Goal: Communication & Community: Answer question/provide support

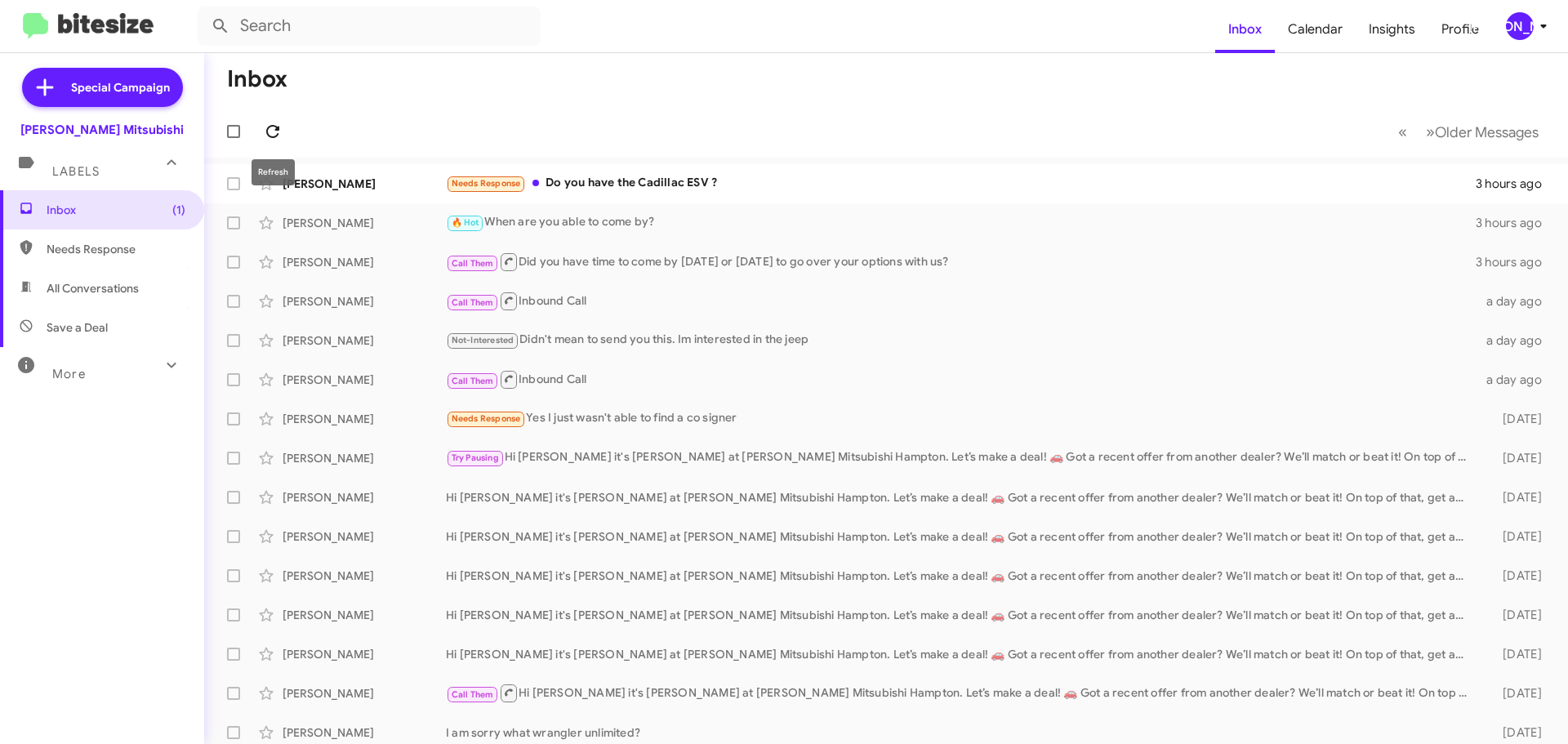
click at [278, 123] on icon at bounding box center [272, 131] width 19 height 19
click at [1519, 13] on div "[PERSON_NAME]" at bounding box center [1520, 26] width 27 height 27
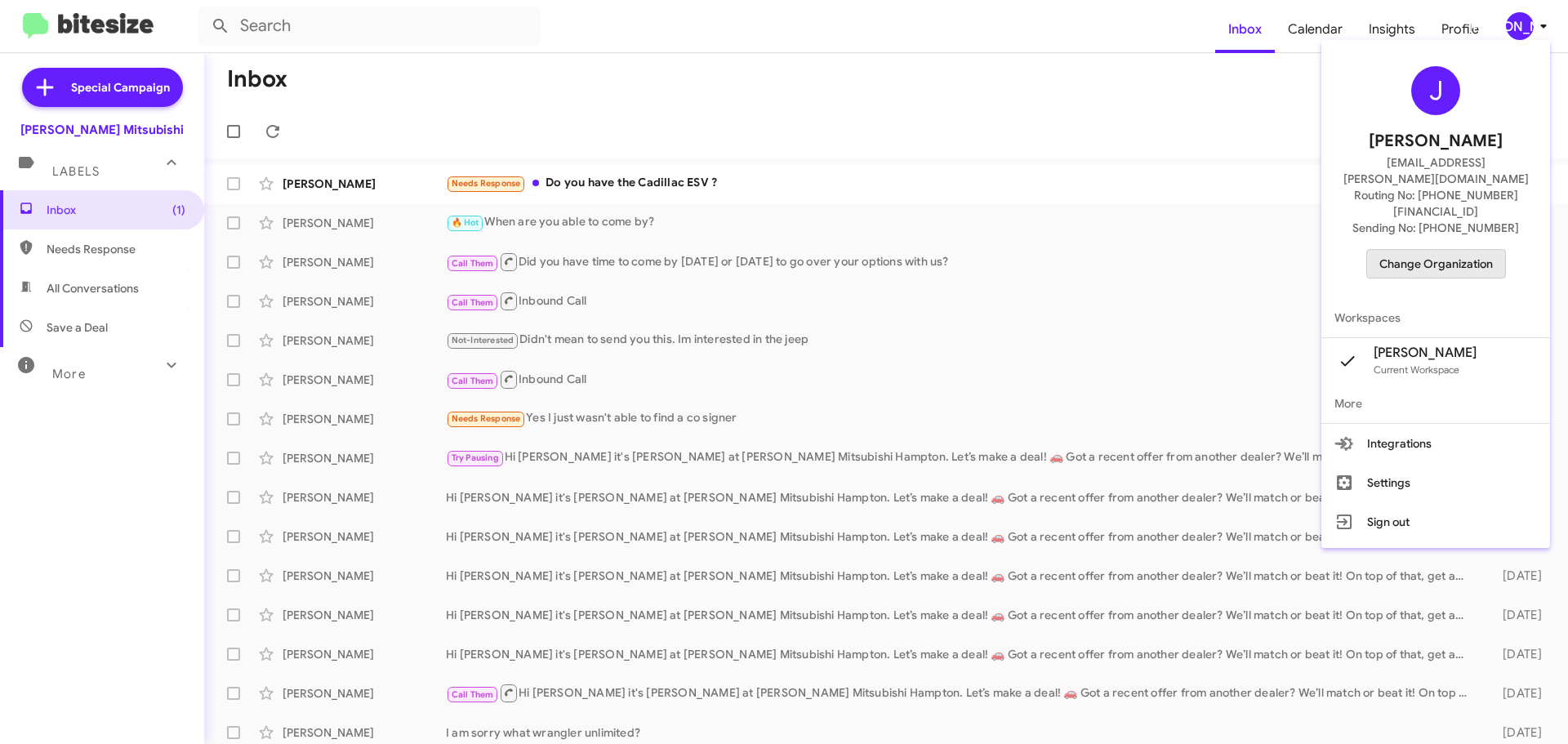
click at [1479, 250] on span "Change Organization" at bounding box center [1436, 264] width 113 height 27
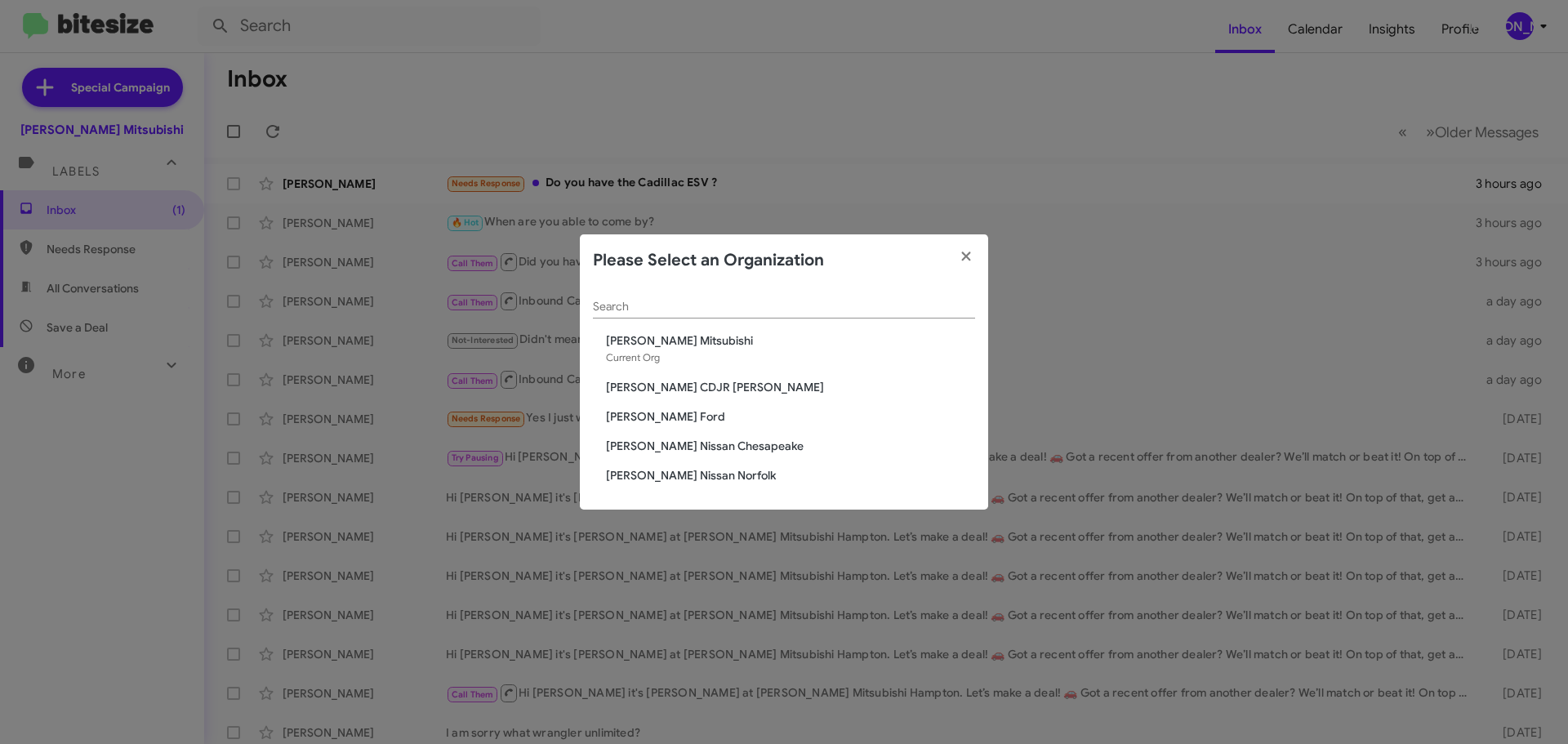
click at [716, 387] on span "[PERSON_NAME] CDJR [PERSON_NAME]" at bounding box center [791, 387] width 369 height 16
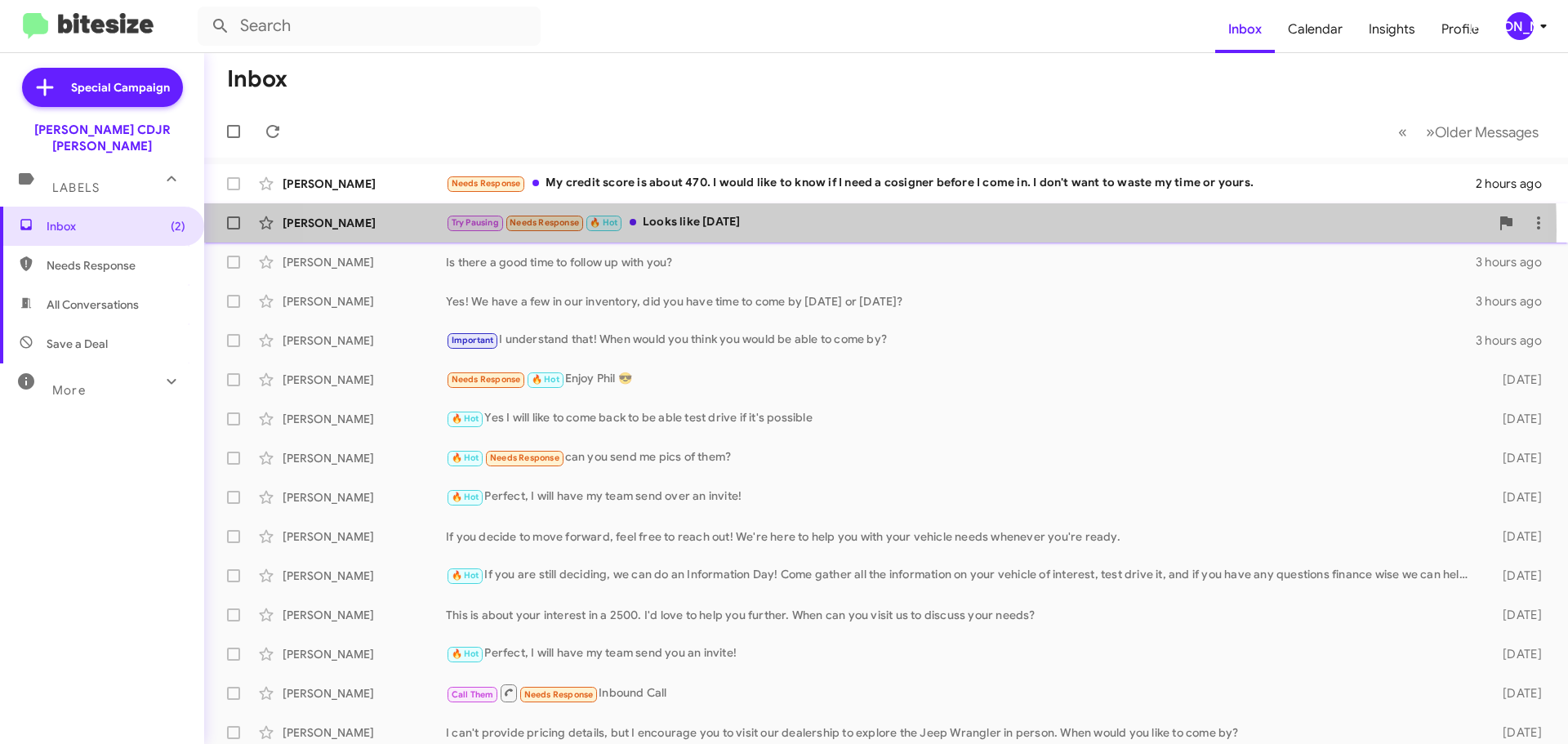
click at [826, 230] on div "Try Pausing Needs Response 🔥 Hot Looks like [DATE]" at bounding box center [967, 222] width 1044 height 19
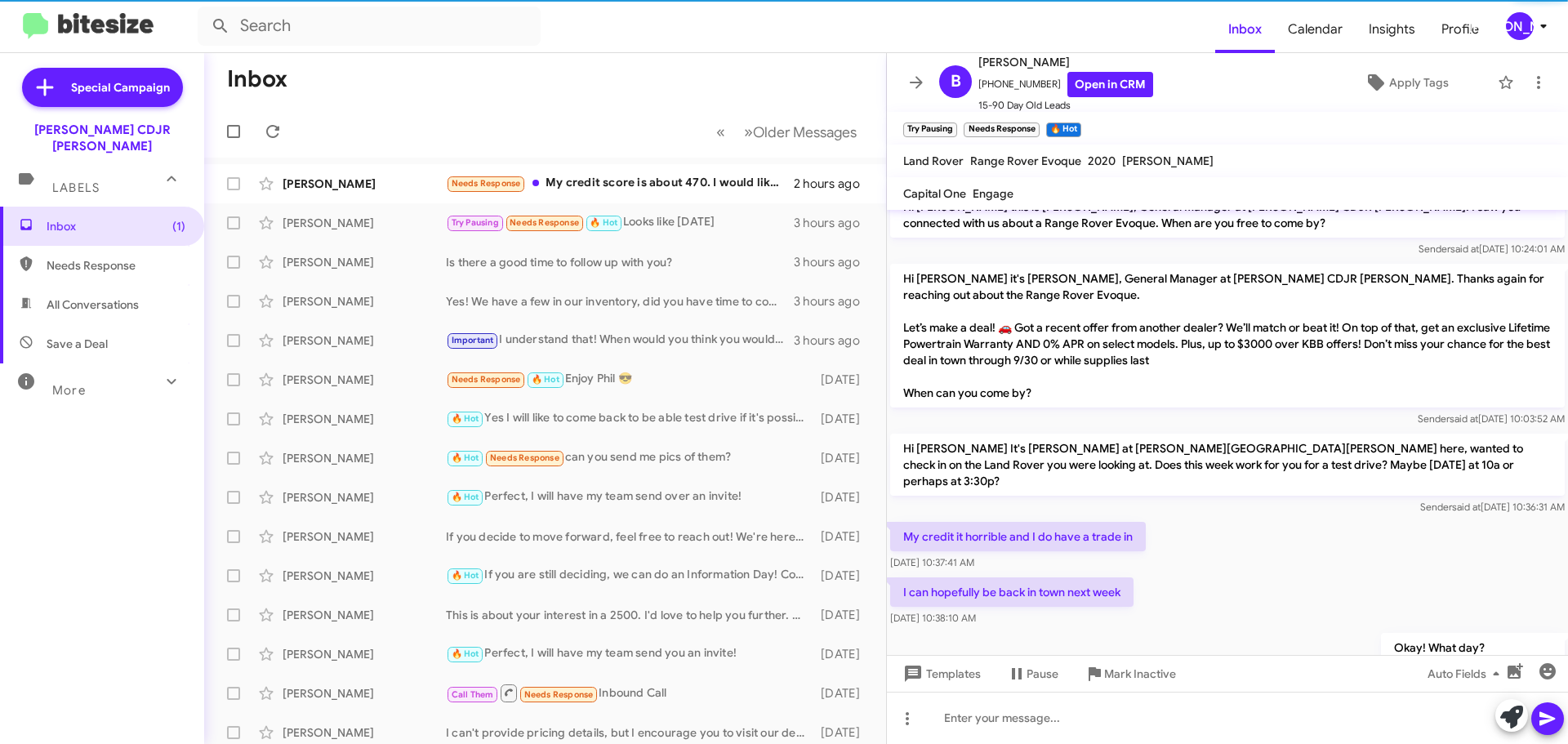
scroll to position [120, 0]
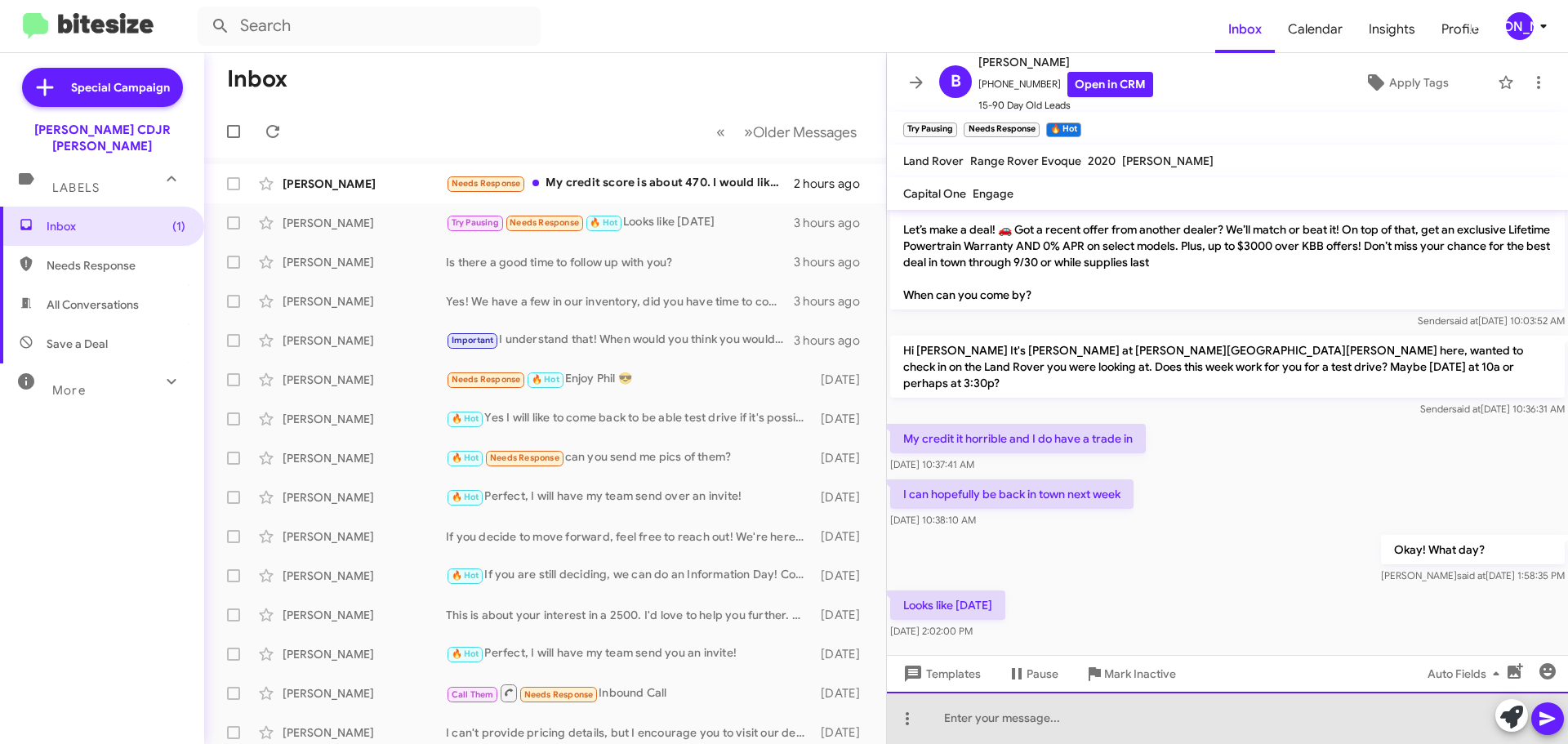
click at [1016, 707] on div at bounding box center [1227, 718] width 681 height 52
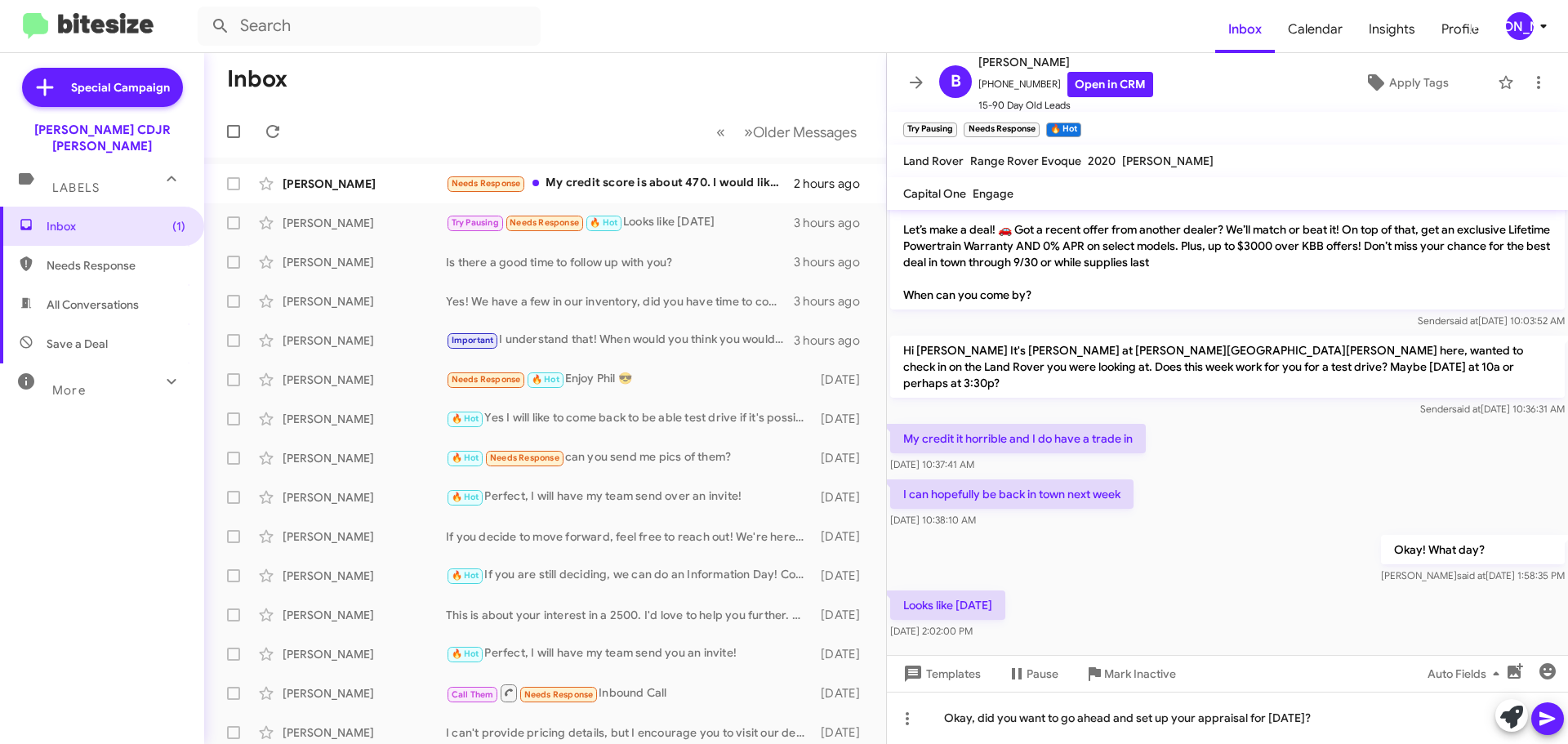
click at [1552, 715] on icon at bounding box center [1547, 718] width 19 height 19
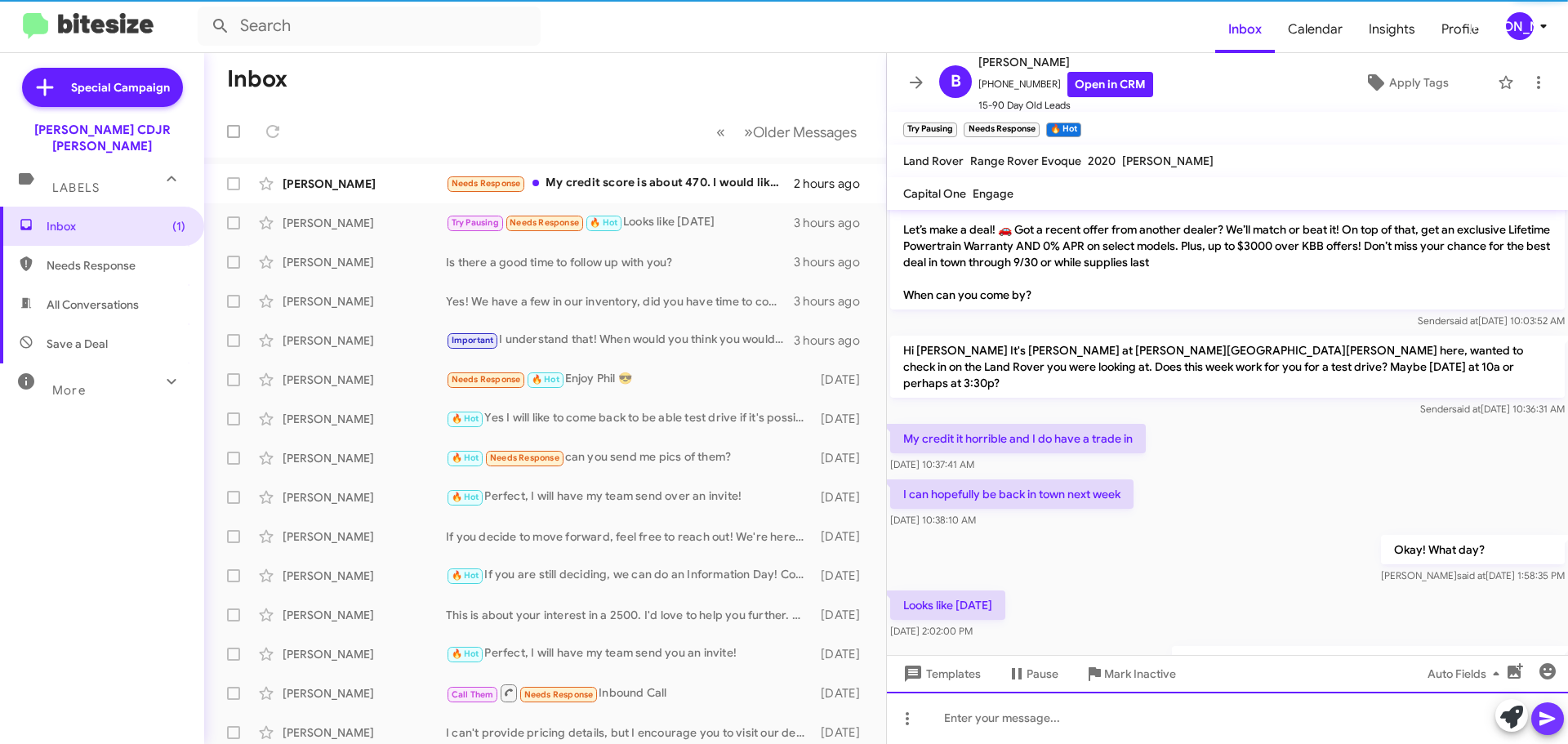
scroll to position [0, 0]
